Goal: Information Seeking & Learning: Learn about a topic

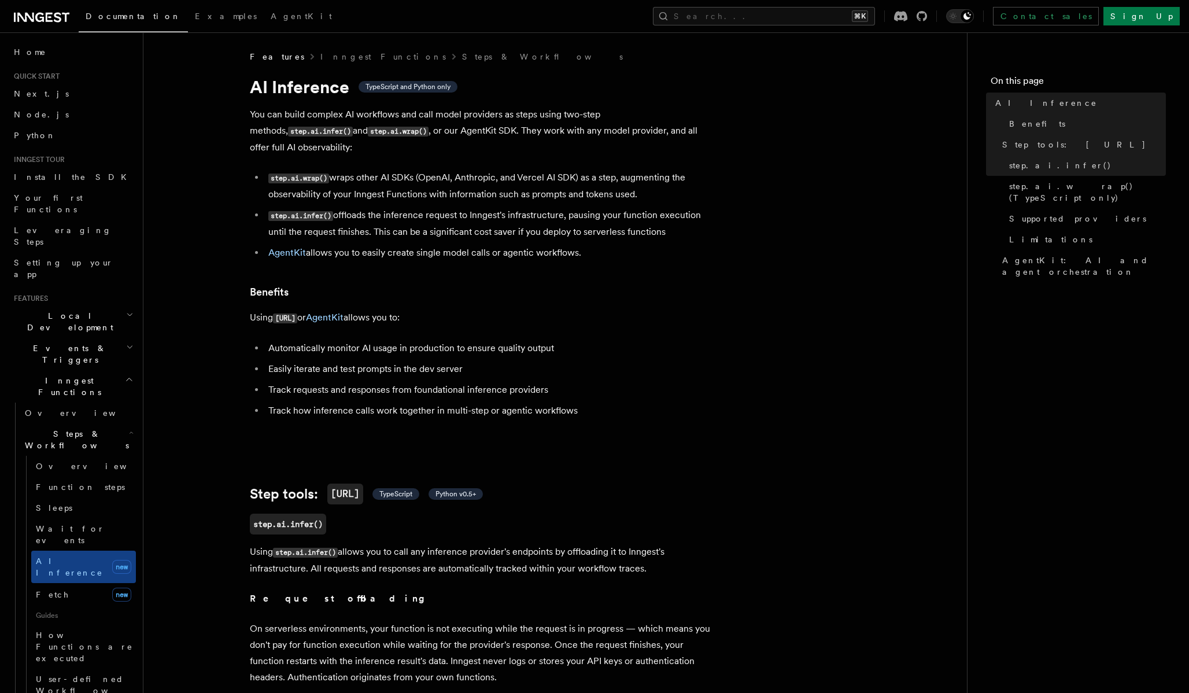
click at [470, 207] on li "step.ai.infer() offloads the inference request to Inngest's infrastructure, pau…" at bounding box center [489, 223] width 448 height 33
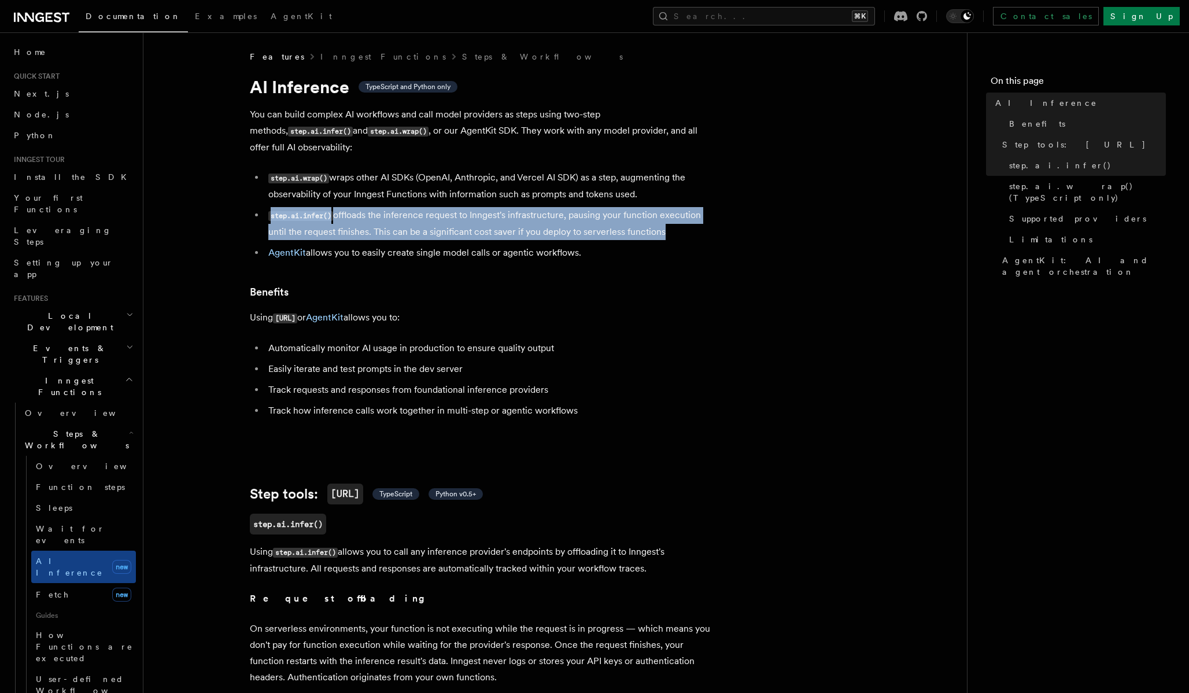
click at [470, 207] on li "step.ai.infer() offloads the inference request to Inngest's infrastructure, pau…" at bounding box center [489, 223] width 448 height 33
click at [467, 215] on li "step.ai.infer() offloads the inference request to Inngest's infrastructure, pau…" at bounding box center [489, 223] width 448 height 33
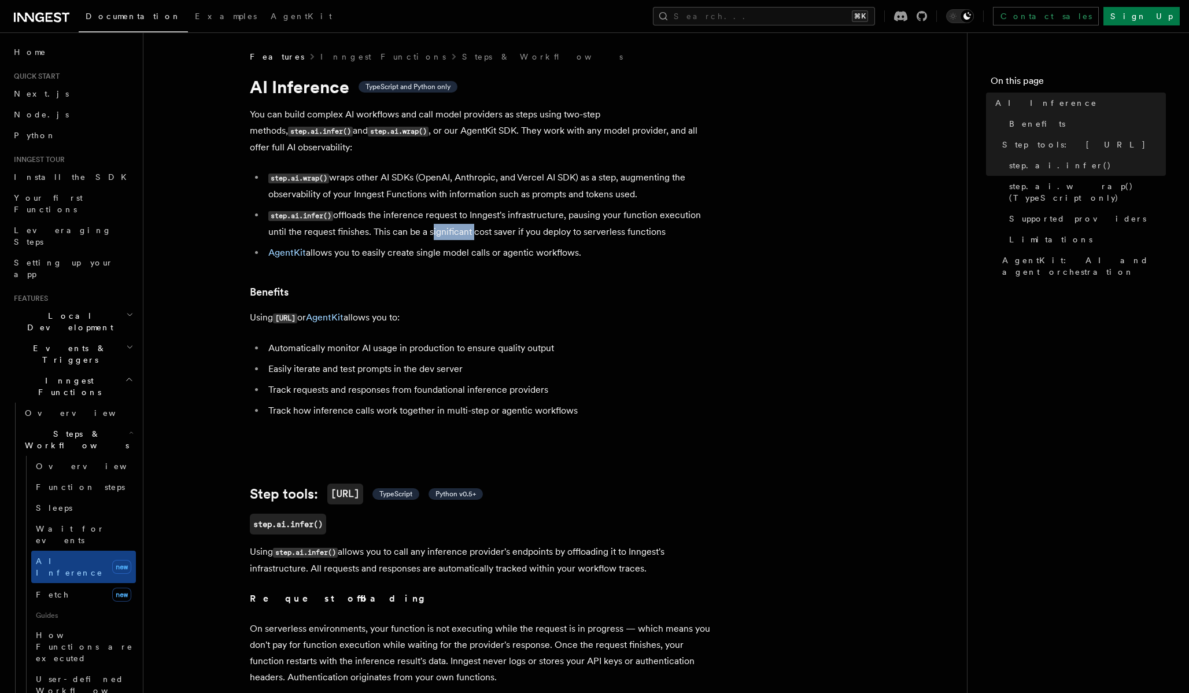
click at [467, 215] on li "step.ai.infer() offloads the inference request to Inngest's infrastructure, pau…" at bounding box center [489, 223] width 448 height 33
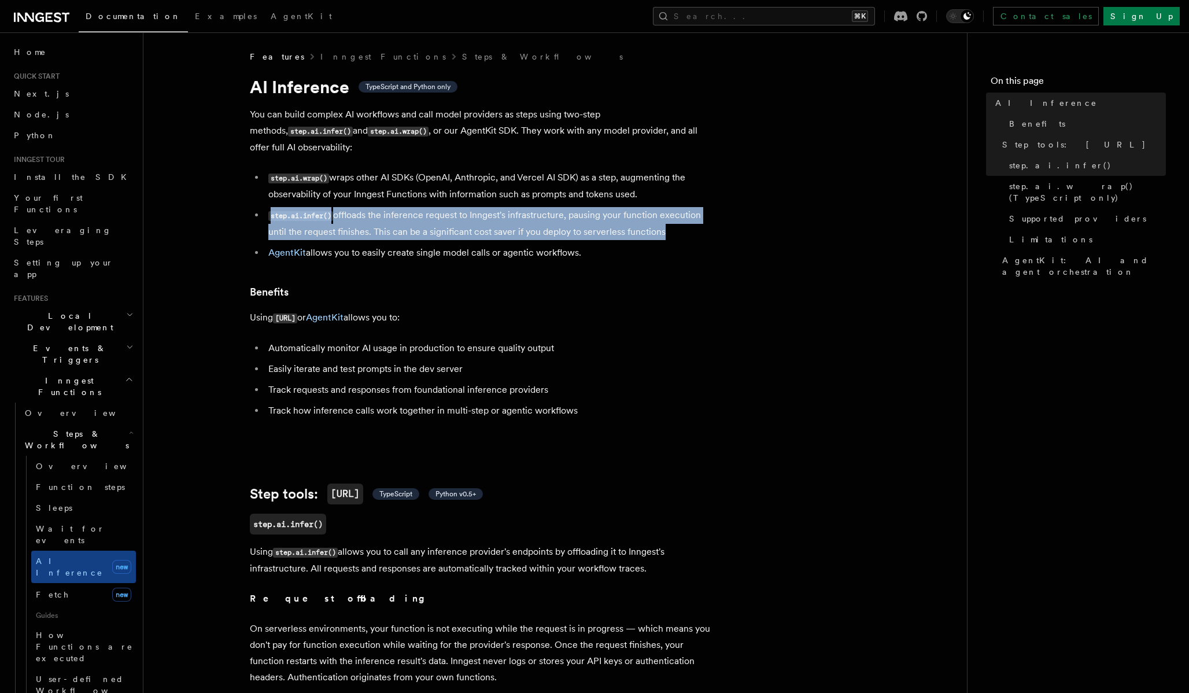
click at [467, 215] on li "step.ai.infer() offloads the inference request to Inngest's infrastructure, pau…" at bounding box center [489, 223] width 448 height 33
click at [586, 210] on li "step.ai.infer() offloads the inference request to Inngest's infrastructure, pau…" at bounding box center [489, 223] width 448 height 33
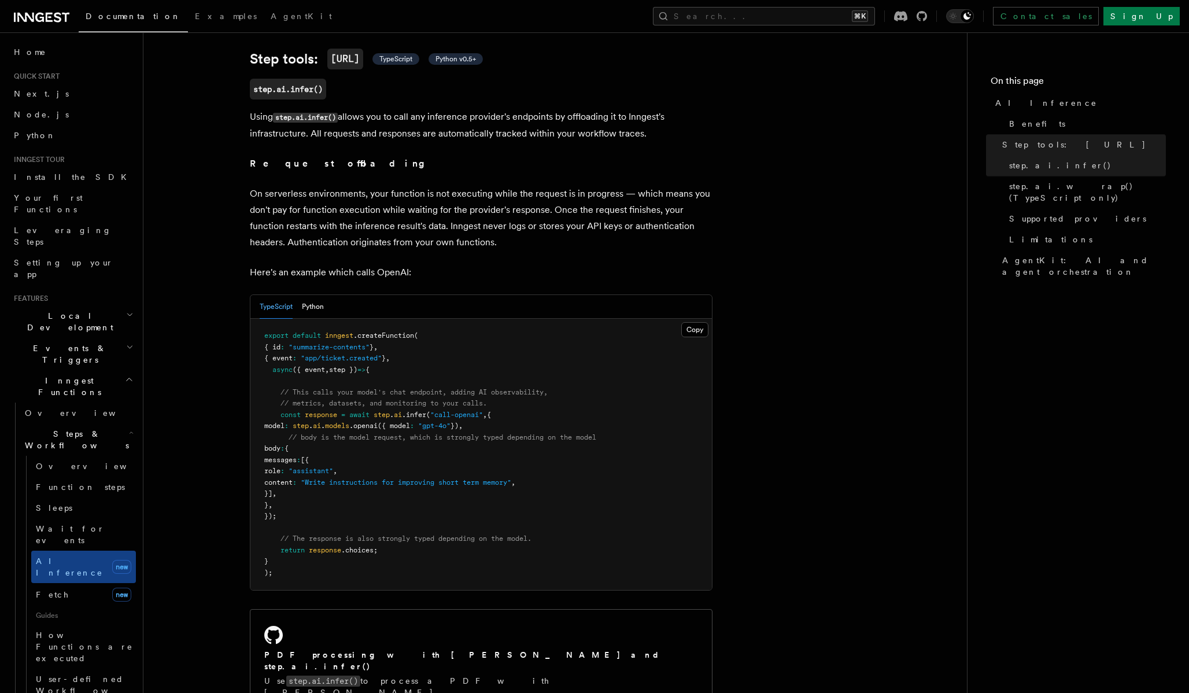
scroll to position [434, 0]
click at [314, 296] on button "Python" at bounding box center [313, 308] width 22 height 24
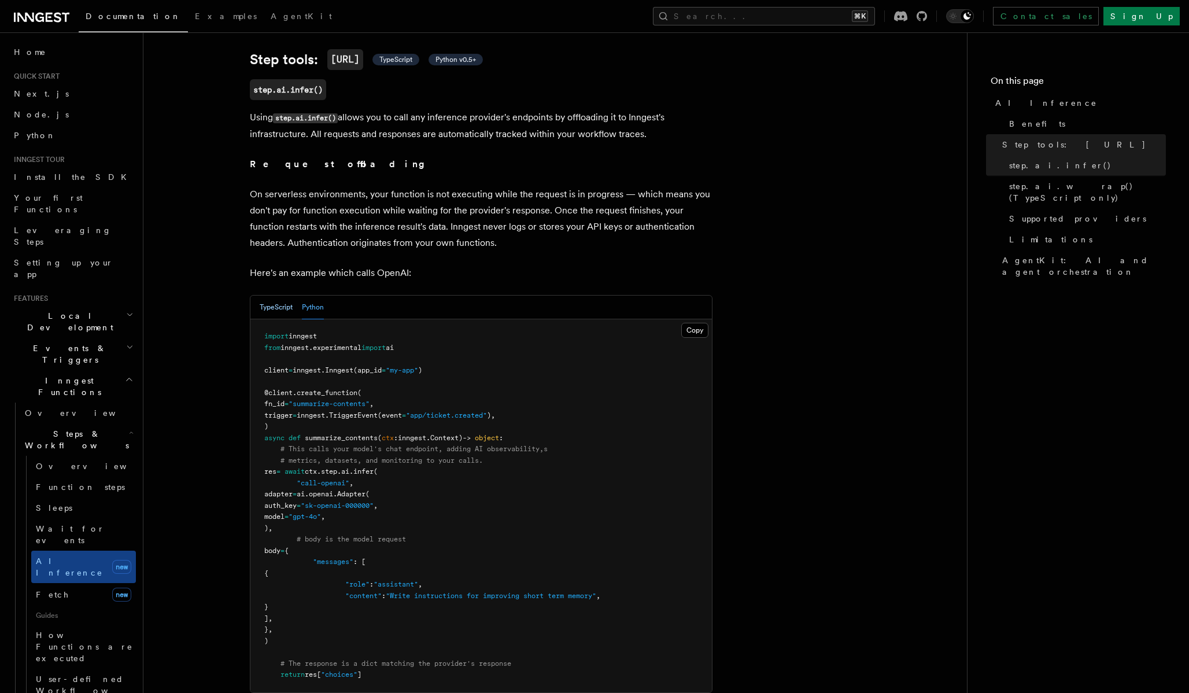
click at [282, 296] on button "TypeScript" at bounding box center [276, 308] width 33 height 24
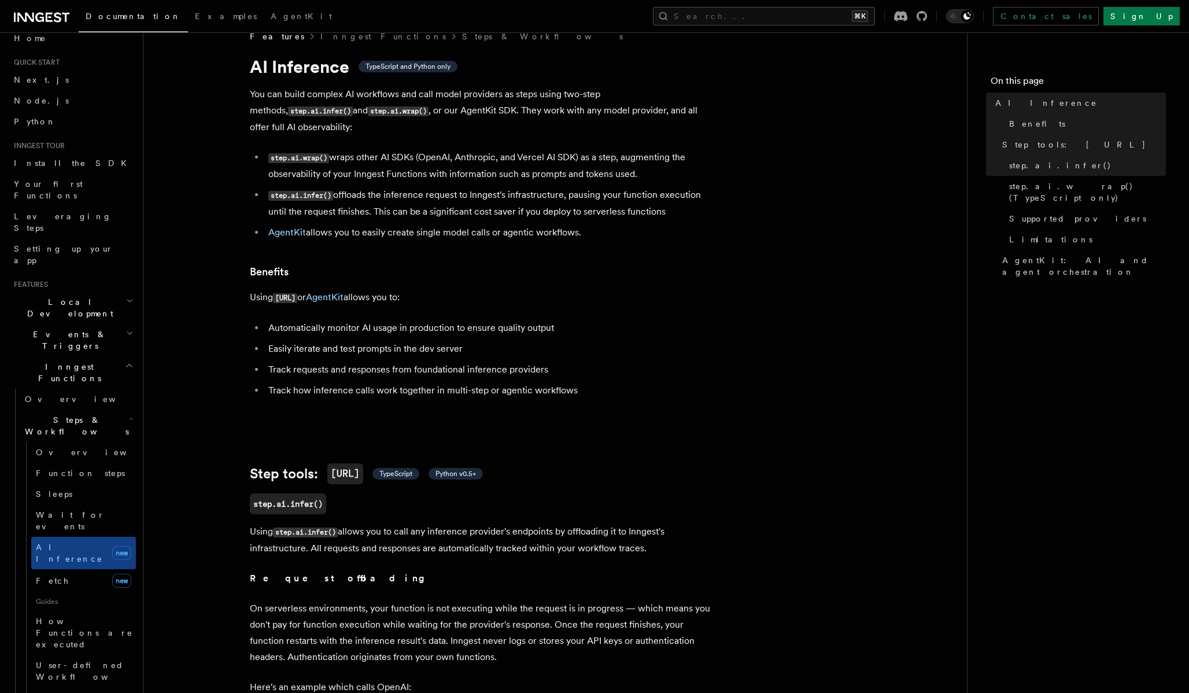
scroll to position [24, 0]
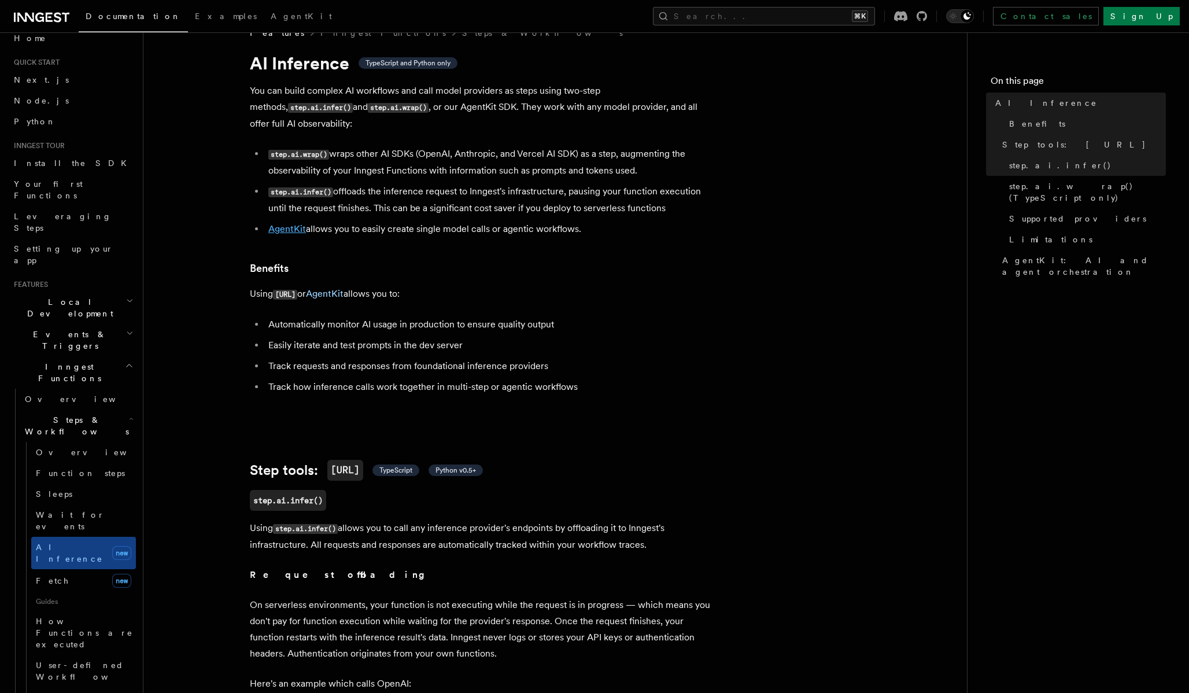
click at [275, 223] on link "AgentKit" at bounding box center [287, 228] width 38 height 11
